Goal: Task Accomplishment & Management: Use online tool/utility

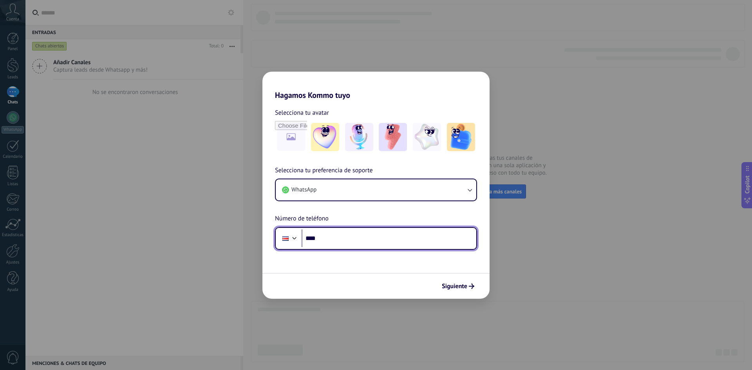
click at [372, 240] on input "****" at bounding box center [389, 238] width 175 height 18
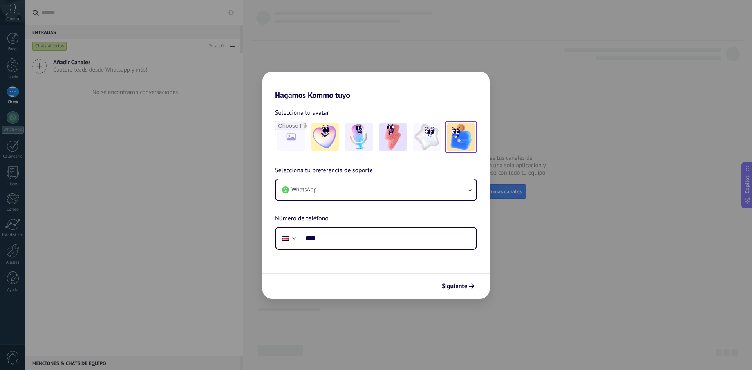
click at [469, 127] on img at bounding box center [461, 137] width 28 height 28
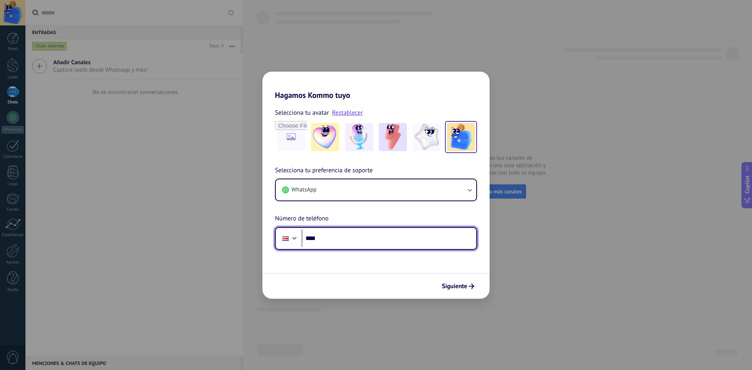
click at [333, 242] on input "****" at bounding box center [389, 238] width 175 height 18
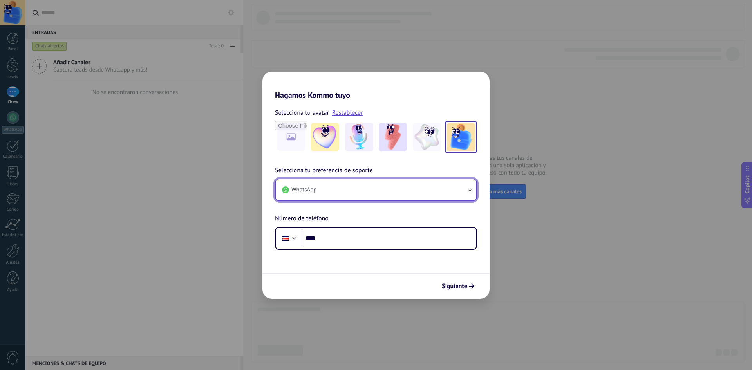
click at [347, 195] on button "WhatsApp" at bounding box center [376, 189] width 201 height 21
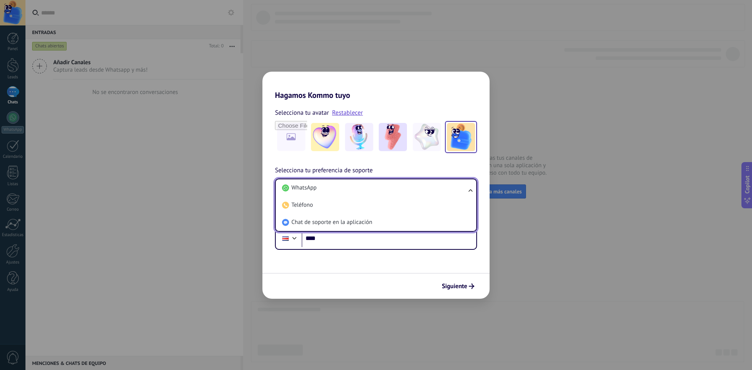
click at [459, 276] on div "Siguiente" at bounding box center [375, 286] width 227 height 26
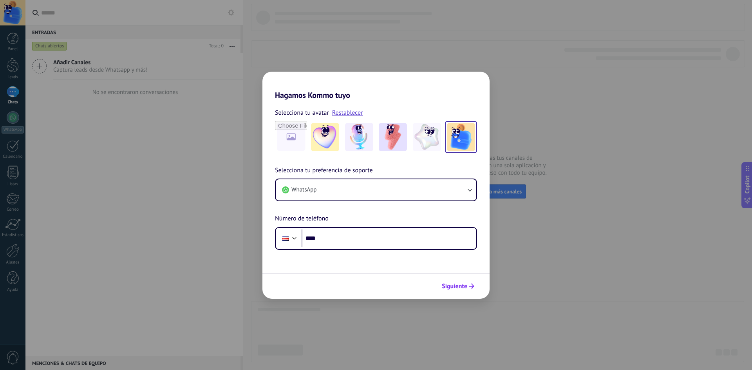
click at [466, 288] on span "Siguiente" at bounding box center [454, 286] width 25 height 5
click at [403, 241] on input "****" at bounding box center [389, 238] width 175 height 18
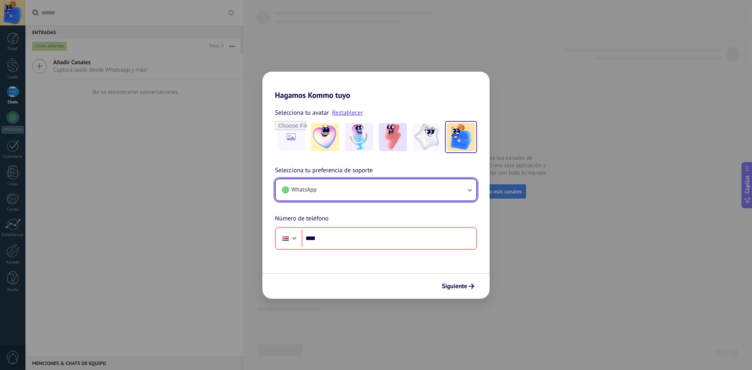
click at [400, 190] on button "WhatsApp" at bounding box center [376, 189] width 201 height 21
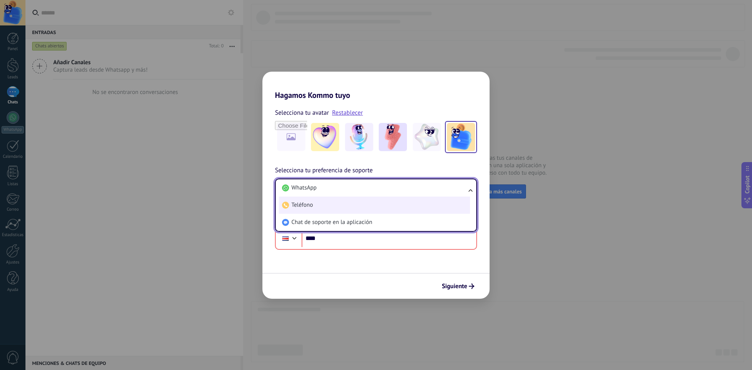
click at [367, 212] on li "Teléfono" at bounding box center [374, 205] width 191 height 17
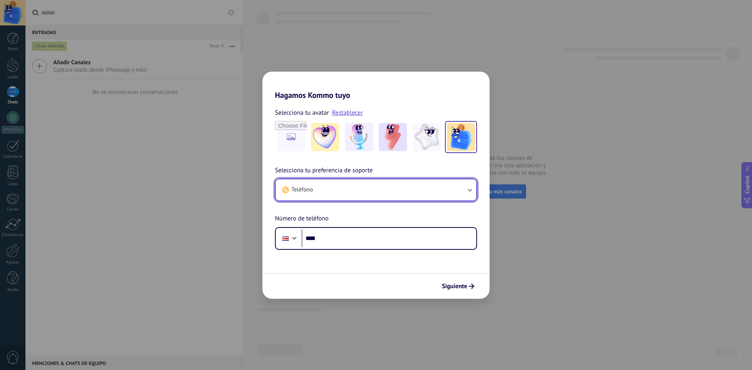
click at [365, 199] on button "Teléfono" at bounding box center [376, 189] width 201 height 21
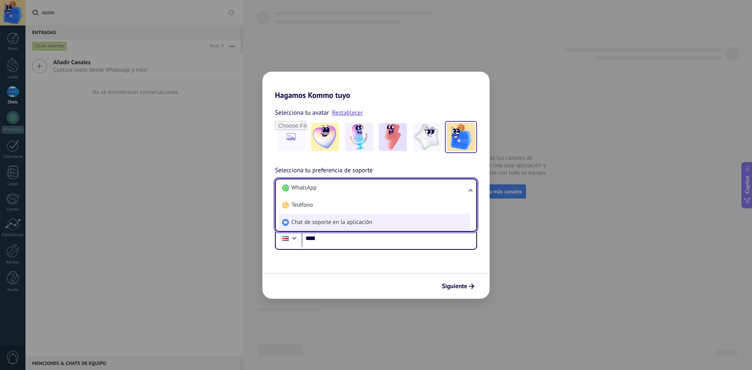
click at [352, 222] on span "Chat de soporte en la aplicación" at bounding box center [331, 223] width 81 height 8
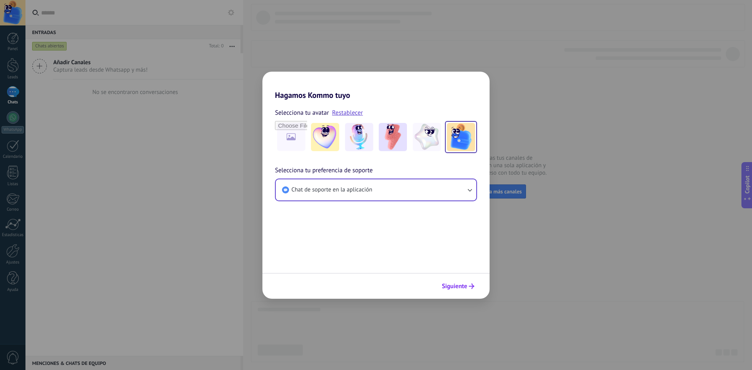
click at [463, 291] on button "Siguiente" at bounding box center [458, 286] width 40 height 13
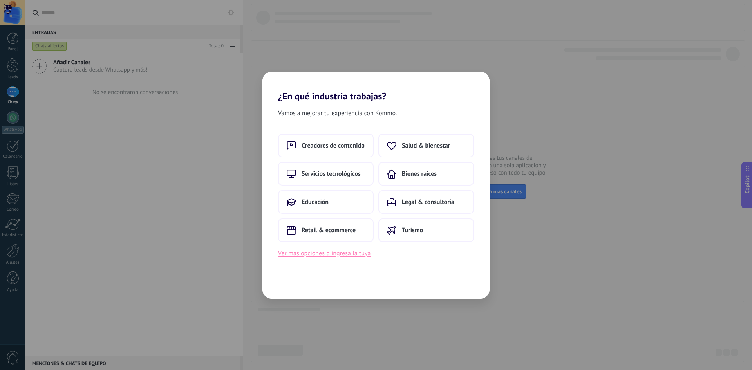
click at [356, 257] on button "Ver más opciones o ingresa la tuya" at bounding box center [324, 253] width 92 height 10
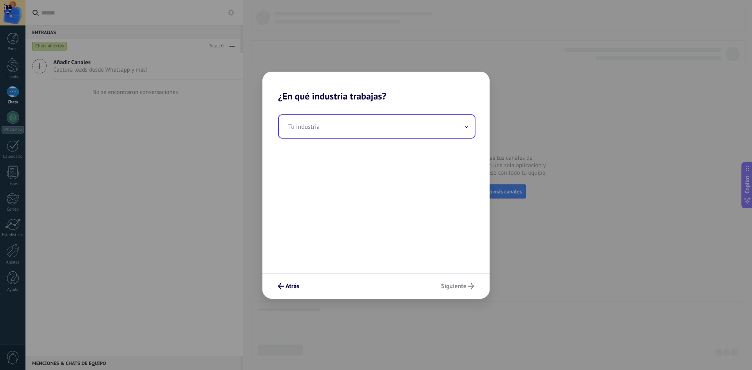
click at [356, 118] on input "text" at bounding box center [377, 126] width 196 height 23
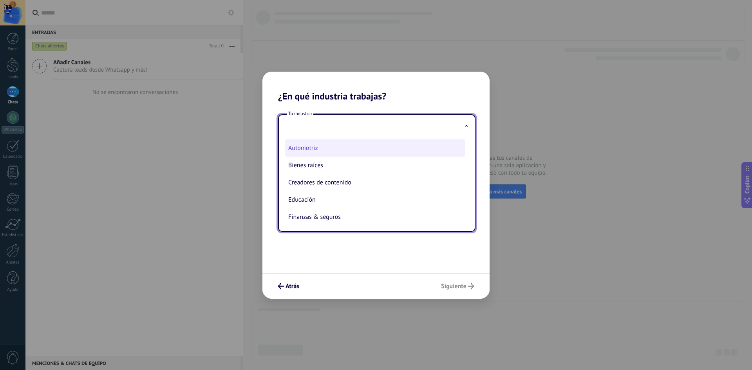
click at [316, 154] on li "Automotriz" at bounding box center [375, 147] width 180 height 17
type input "**********"
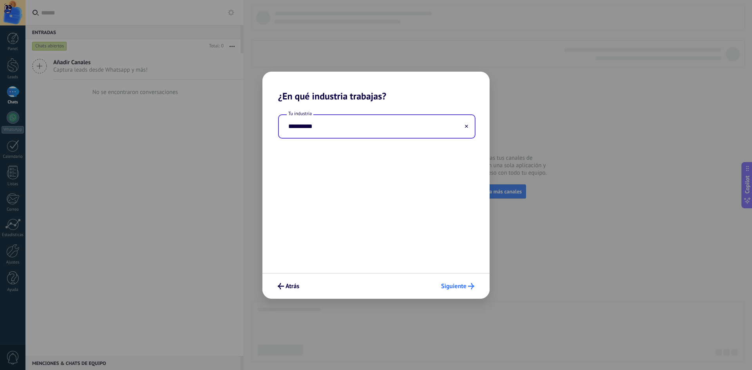
click at [467, 286] on span "Siguiente" at bounding box center [457, 286] width 33 height 6
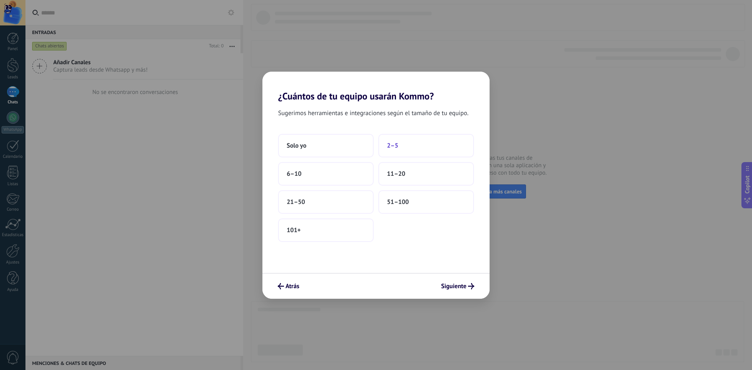
click at [419, 142] on button "2–5" at bounding box center [426, 145] width 96 height 23
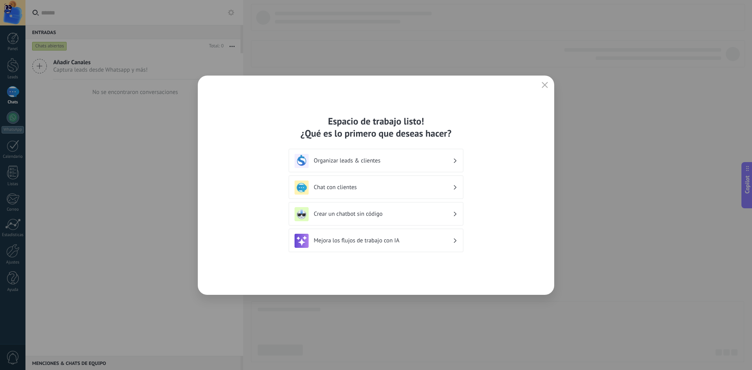
click at [397, 158] on h3 "Organizar leads & clientes" at bounding box center [383, 160] width 139 height 7
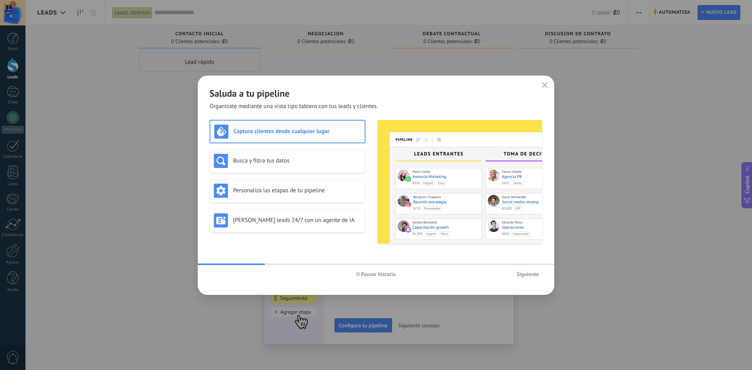
click at [298, 128] on h3 "Captura clientes desde cualquier lugar" at bounding box center [296, 131] width 127 height 7
click at [517, 273] on button "Siguiente" at bounding box center [527, 274] width 29 height 12
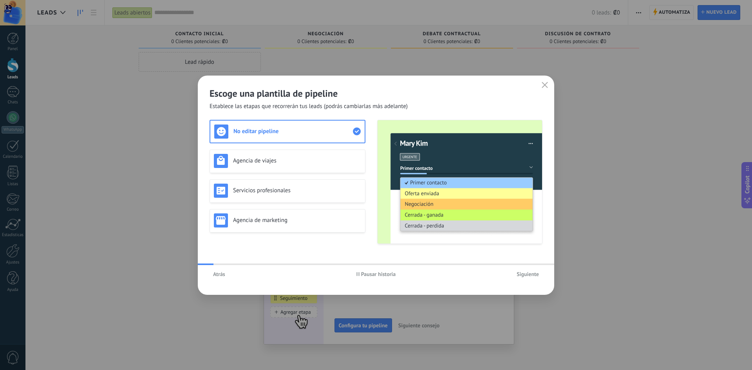
click at [517, 273] on span "Siguiente" at bounding box center [528, 273] width 22 height 5
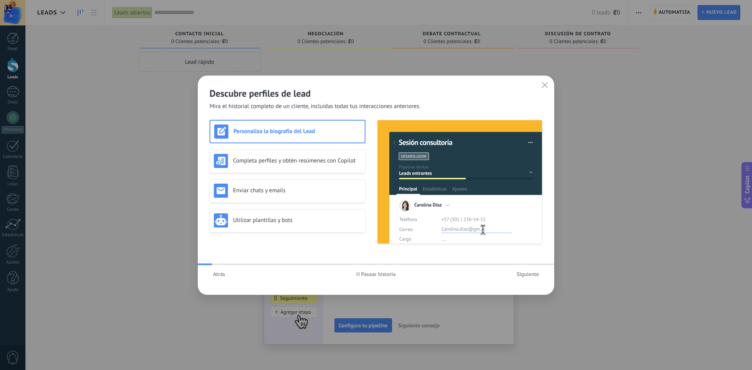
click at [517, 273] on span "Siguiente" at bounding box center [528, 273] width 22 height 5
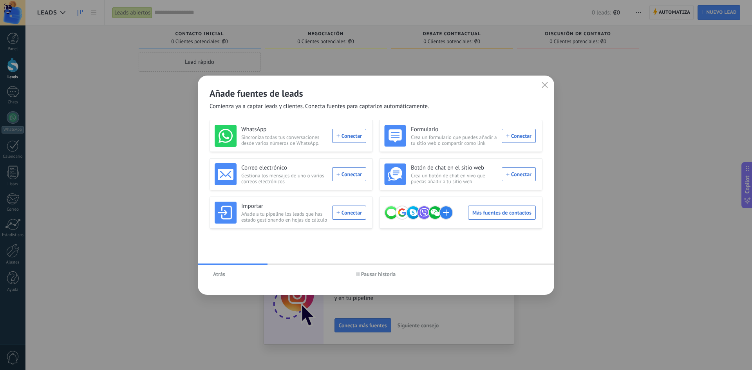
click at [390, 277] on span "Pausar historia" at bounding box center [378, 273] width 35 height 5
click at [546, 83] on icon "button" at bounding box center [545, 85] width 6 height 6
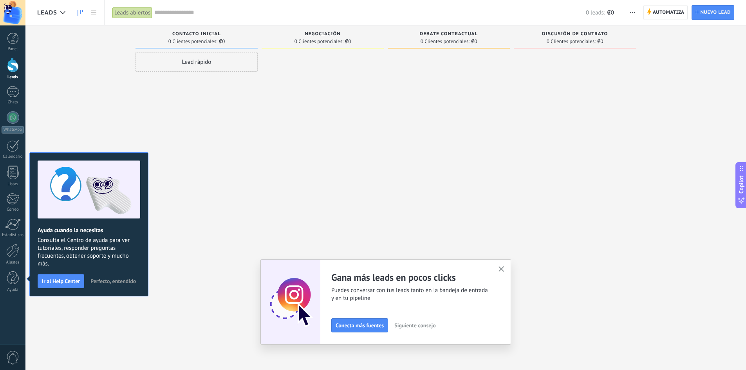
click at [506, 266] on button "button" at bounding box center [502, 269] width 10 height 11
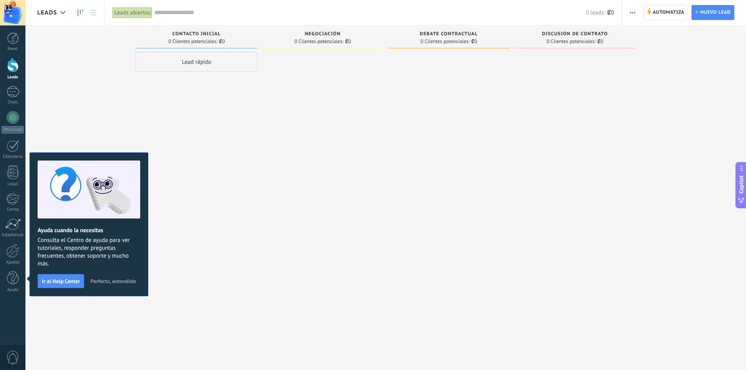
click at [97, 280] on span "Perfecto, entendido" at bounding box center [112, 280] width 45 height 5
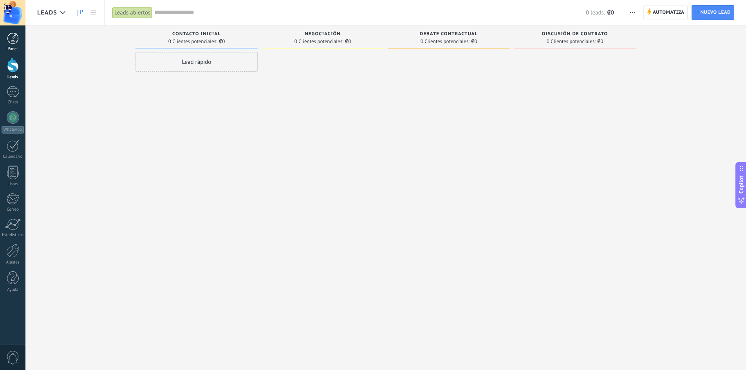
click at [14, 46] on link "Panel" at bounding box center [12, 42] width 25 height 19
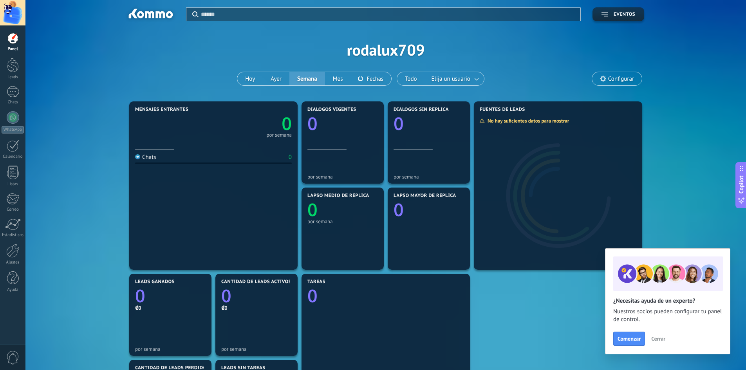
click at [14, 5] on div at bounding box center [12, 12] width 25 height 25
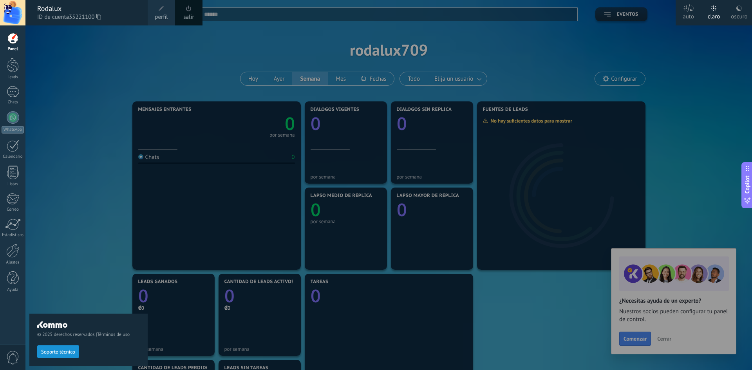
click at [101, 20] on span "35221100" at bounding box center [85, 17] width 32 height 9
click at [98, 13] on span "35221100" at bounding box center [85, 17] width 32 height 9
click at [101, 16] on icon at bounding box center [98, 17] width 5 height 6
click at [14, 63] on div at bounding box center [13, 65] width 12 height 14
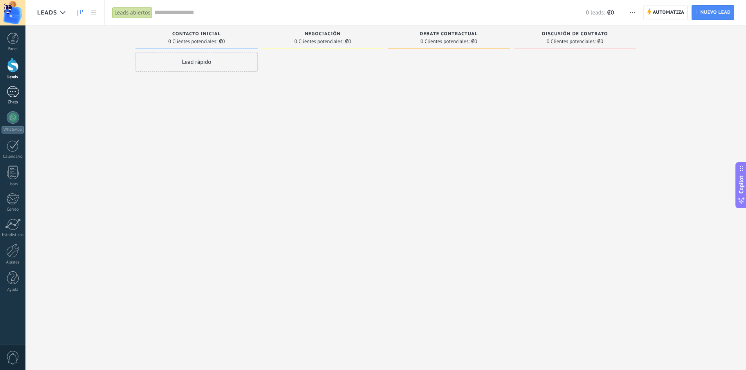
click at [9, 95] on div at bounding box center [13, 91] width 13 height 11
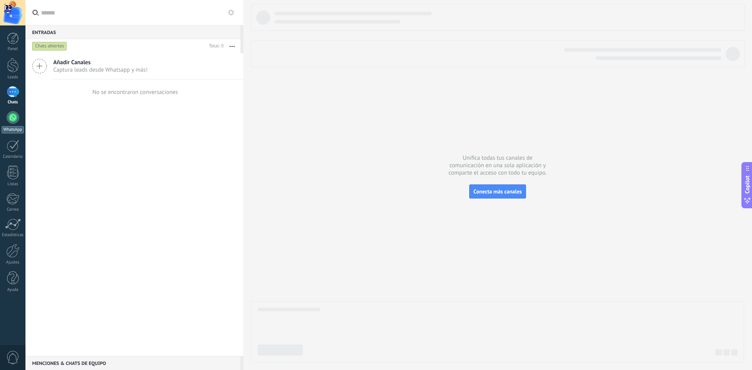
click at [12, 112] on div at bounding box center [13, 117] width 13 height 13
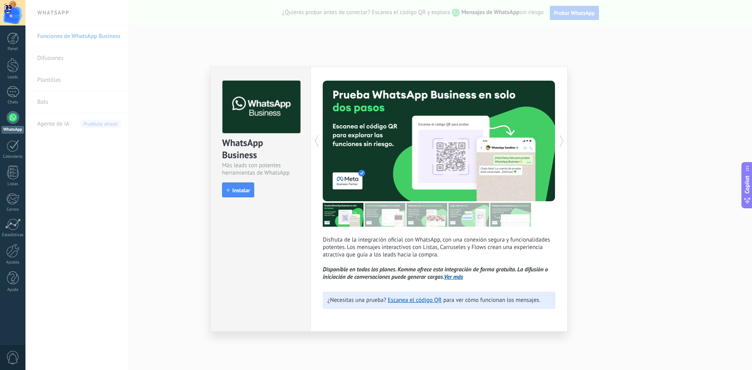
click at [560, 142] on icon at bounding box center [562, 141] width 8 height 16
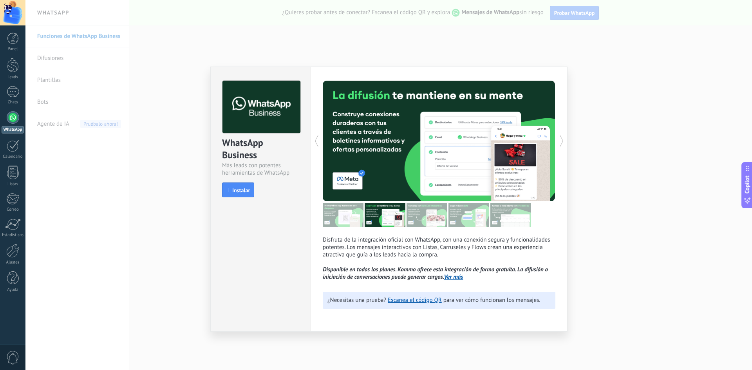
click at [560, 142] on icon at bounding box center [562, 141] width 8 height 16
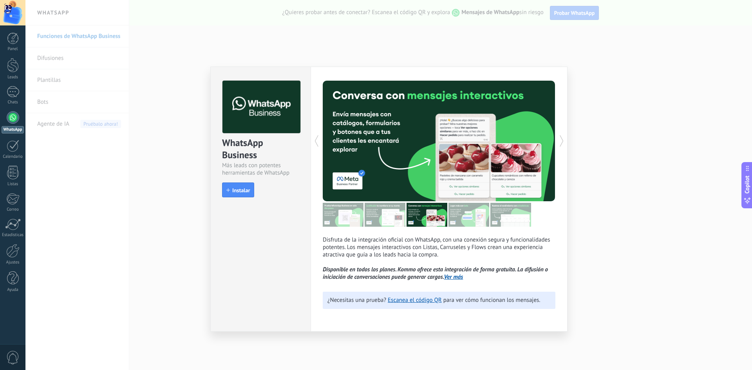
click at [560, 142] on icon at bounding box center [562, 141] width 8 height 16
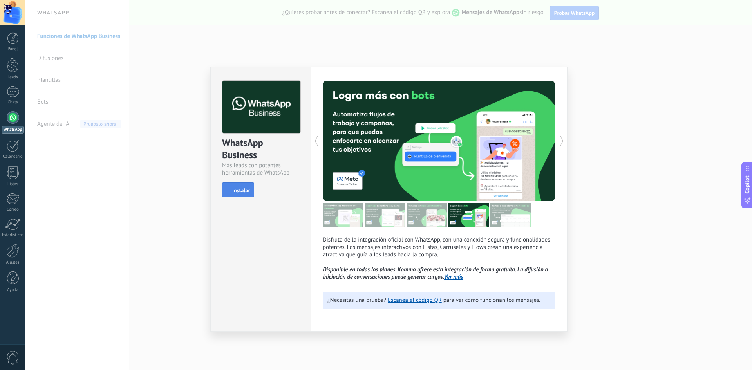
click at [233, 193] on span "Instalar" at bounding box center [241, 190] width 18 height 5
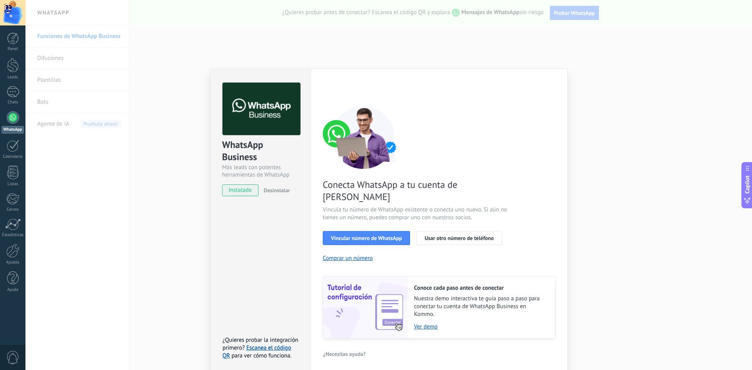
click at [618, 145] on div "WhatsApp Business Más leads con potentes herramientas de WhatsApp instalado Des…" at bounding box center [388, 185] width 726 height 370
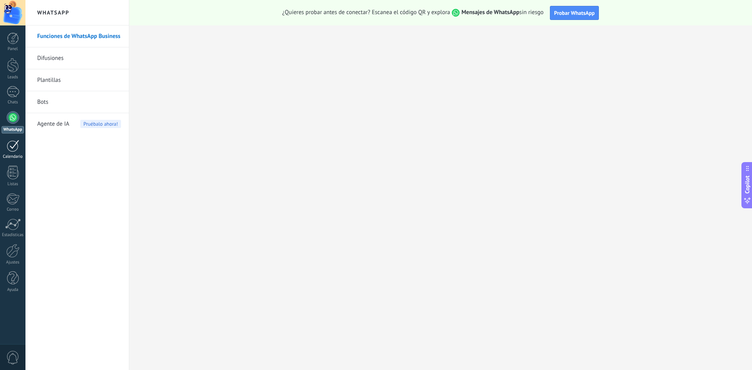
click at [10, 146] on div at bounding box center [13, 146] width 13 height 12
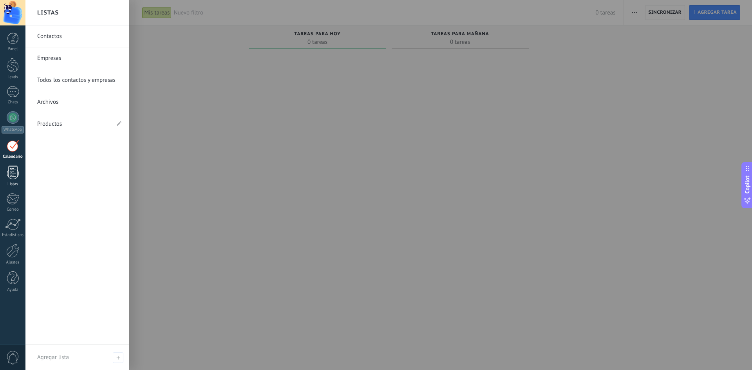
click at [11, 173] on div at bounding box center [13, 173] width 12 height 14
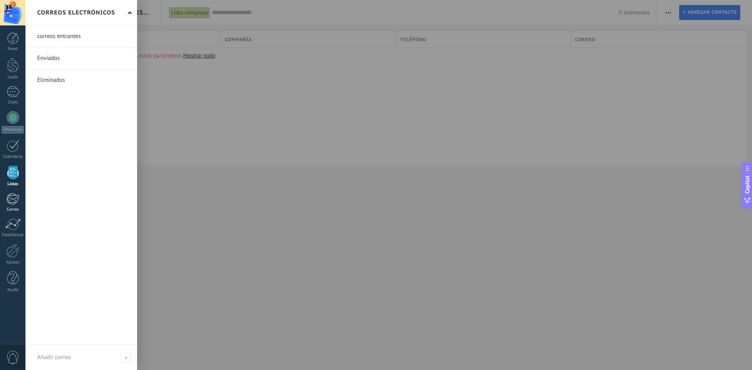
click at [12, 200] on div at bounding box center [12, 199] width 13 height 12
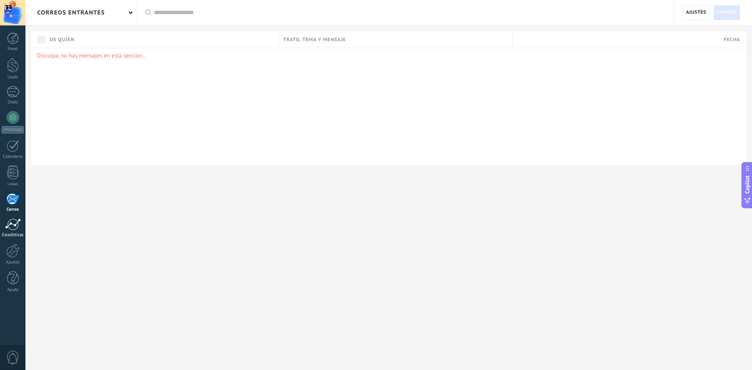
click at [13, 230] on div at bounding box center [13, 225] width 16 height 12
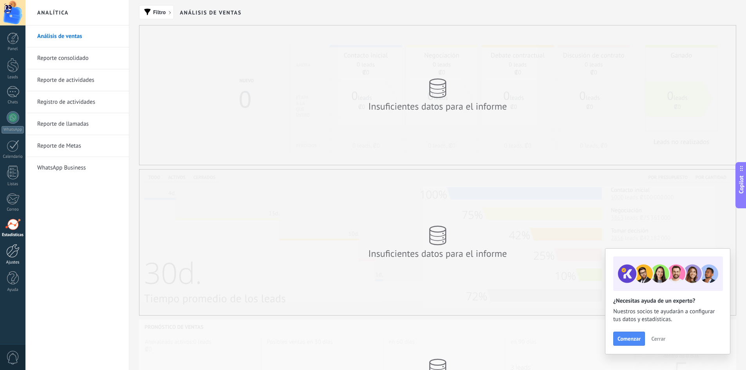
click at [13, 249] on div at bounding box center [12, 251] width 13 height 14
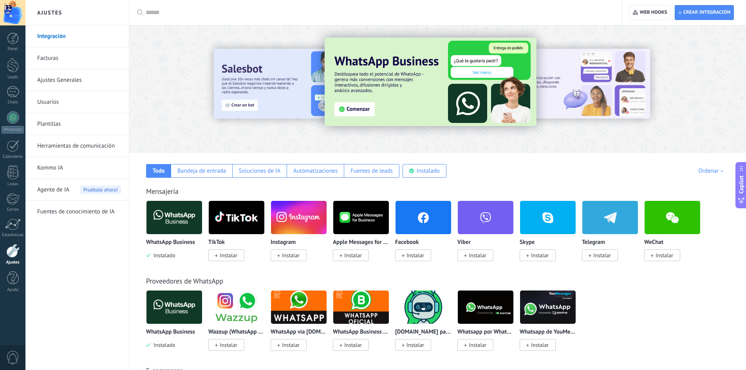
click at [168, 228] on img at bounding box center [174, 218] width 56 height 38
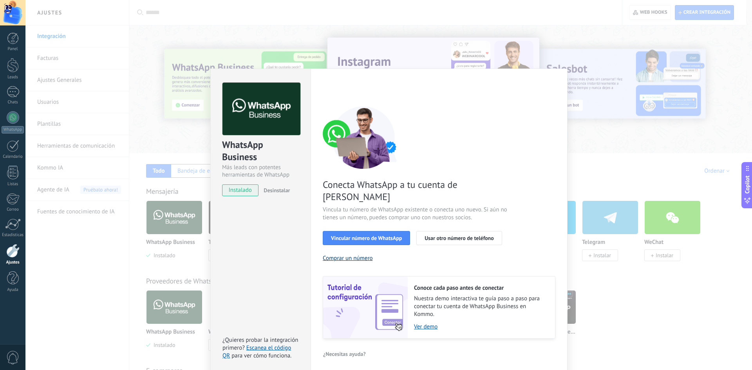
click at [363, 255] on button "Comprar un número" at bounding box center [348, 258] width 50 height 7
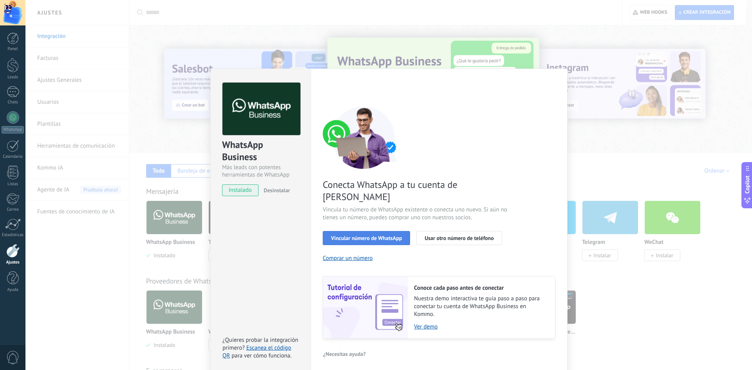
click at [384, 235] on span "Vincular número de WhatsApp" at bounding box center [366, 237] width 71 height 5
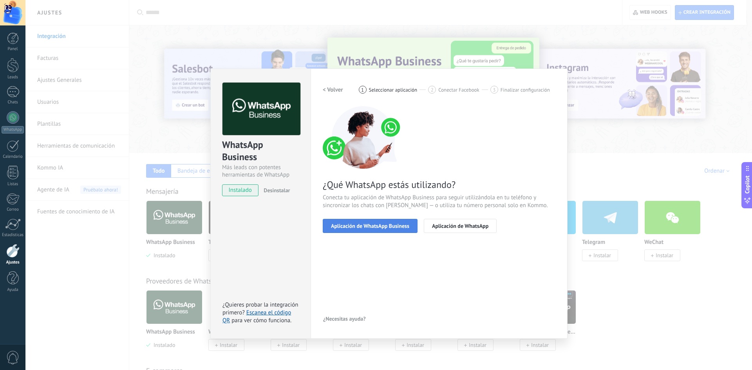
click at [377, 227] on span "Aplicación de WhatsApp Business" at bounding box center [370, 225] width 78 height 5
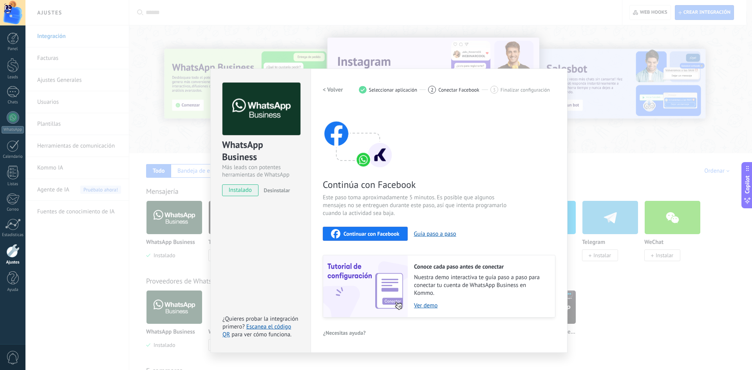
click at [391, 238] on div "Continuar con Facebook" at bounding box center [365, 233] width 69 height 9
click at [574, 136] on div "WhatsApp Business Más leads con potentes herramientas de WhatsApp instalado Des…" at bounding box center [388, 185] width 726 height 370
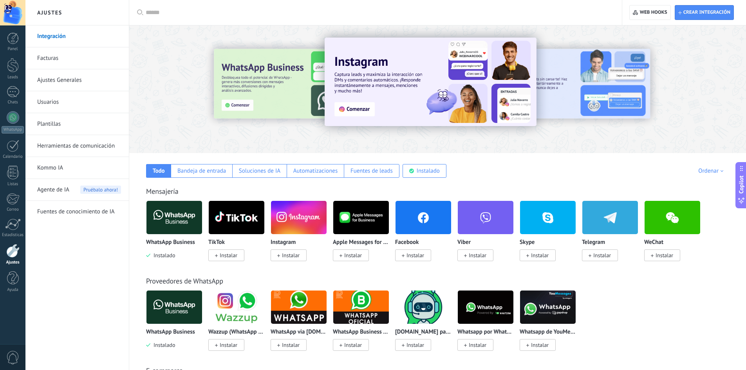
click at [18, 11] on div at bounding box center [12, 12] width 25 height 25
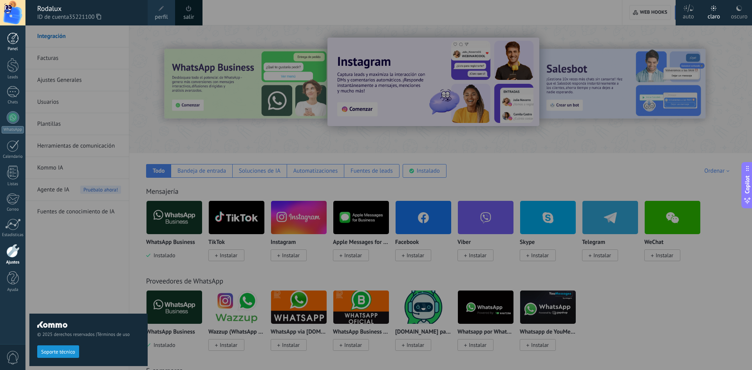
click at [16, 45] on link "Panel" at bounding box center [12, 42] width 25 height 19
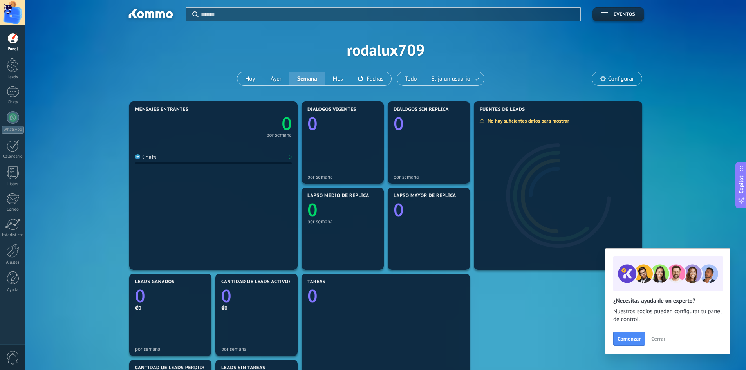
click at [349, 50] on div "Aplicar Eventos rodalux709 [DATE] [DATE] Semana Mes Todo Elija un usuario Confi…" at bounding box center [385, 49] width 697 height 99
click at [351, 50] on div "Aplicar Eventos rodalux709 [DATE] [DATE] Semana Mes Todo Elija un usuario Confi…" at bounding box center [385, 49] width 697 height 99
